Goal: Task Accomplishment & Management: Use online tool/utility

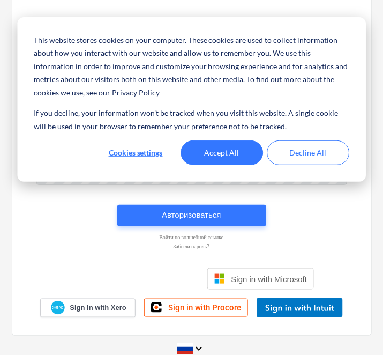
type input "aleksandr@hausers.ee"
click at [227, 158] on button "Accept All" at bounding box center [222, 152] width 83 height 25
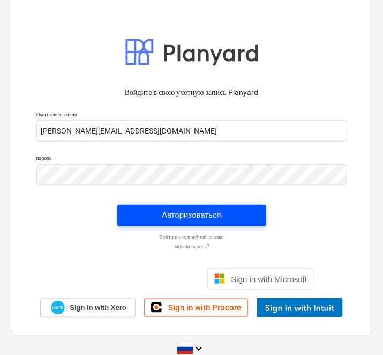
click at [193, 210] on div "Авторизоваться" at bounding box center [191, 215] width 59 height 14
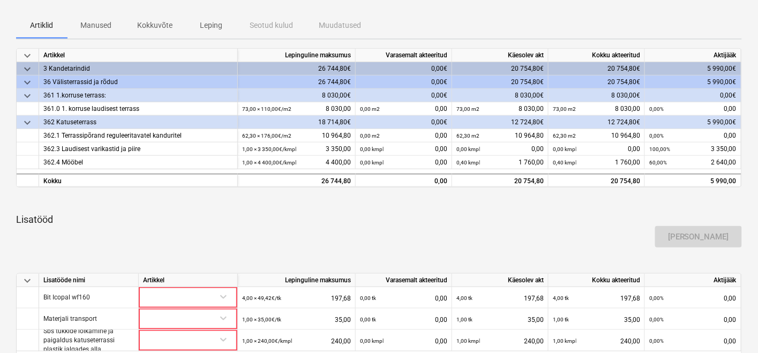
scroll to position [357, 0]
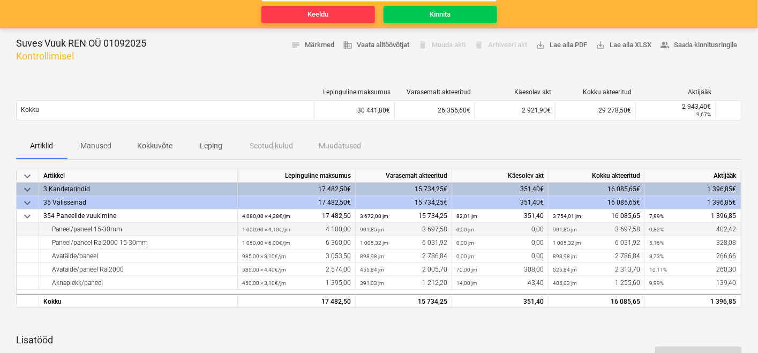
scroll to position [119, 0]
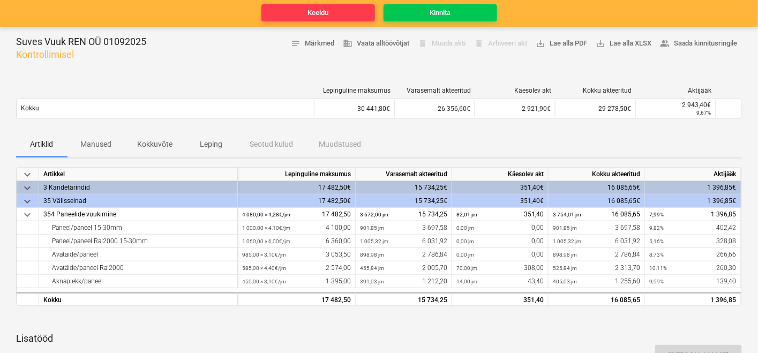
click at [29, 198] on span "keyboard_arrow_down" at bounding box center [27, 201] width 13 height 13
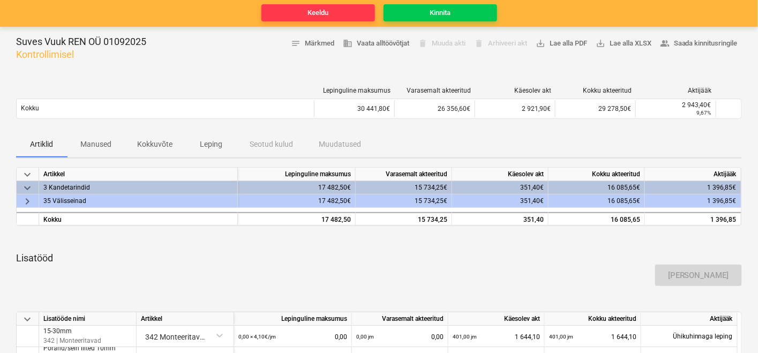
click at [29, 198] on span "keyboard_arrow_right" at bounding box center [27, 201] width 13 height 13
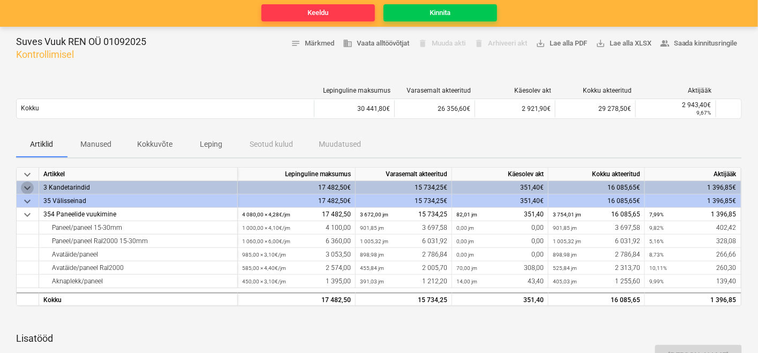
click at [26, 184] on span "keyboard_arrow_down" at bounding box center [27, 188] width 13 height 13
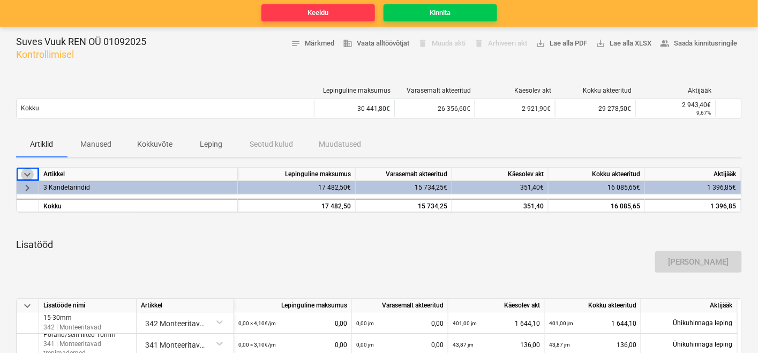
click at [29, 172] on span "keyboard_arrow_down" at bounding box center [27, 174] width 13 height 13
click at [29, 172] on span "keyboard_arrow_right" at bounding box center [27, 174] width 13 height 13
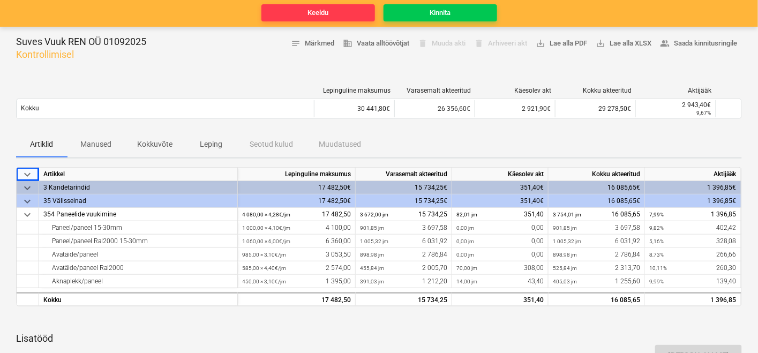
scroll to position [0, 0]
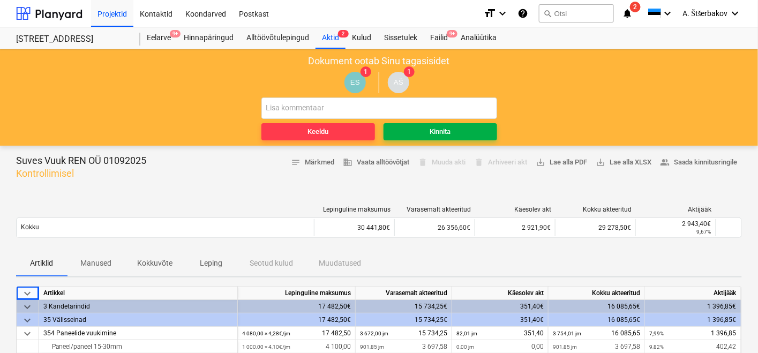
click at [437, 136] on div "Kinnita" at bounding box center [440, 132] width 21 height 12
